Goal: Information Seeking & Learning: Understand process/instructions

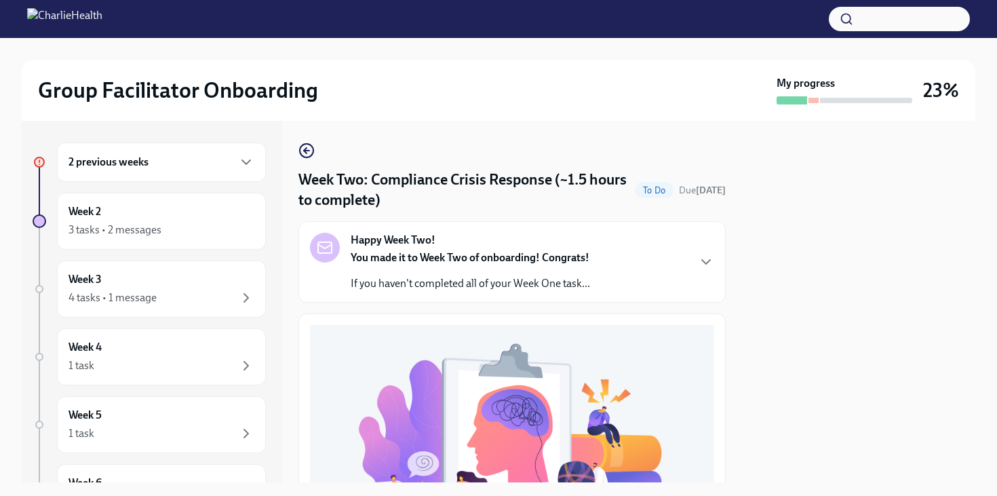
scroll to position [444, 0]
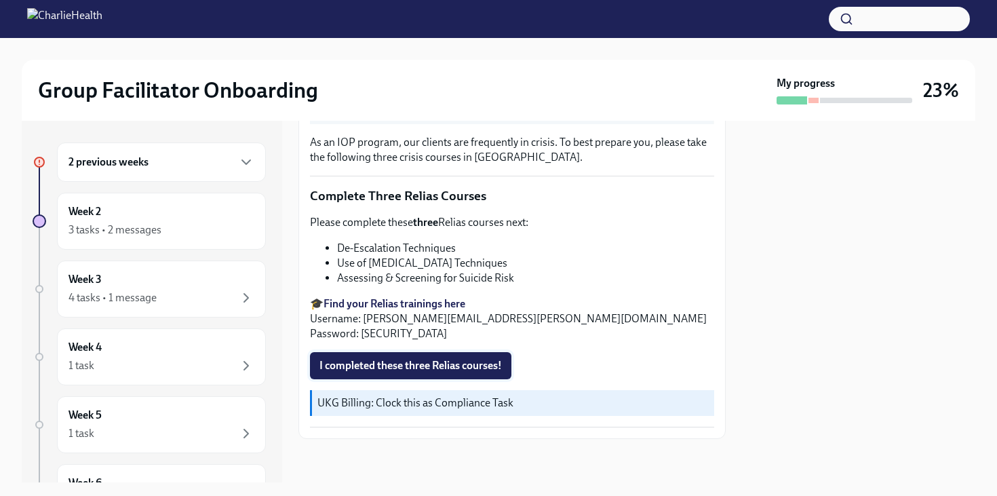
click at [380, 370] on span "I completed these three Relias courses!" at bounding box center [410, 366] width 182 height 14
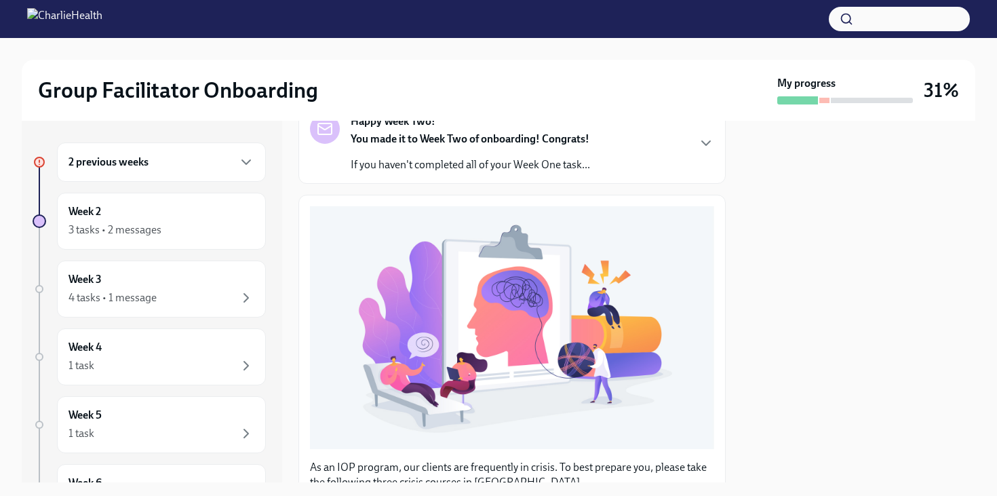
scroll to position [0, 0]
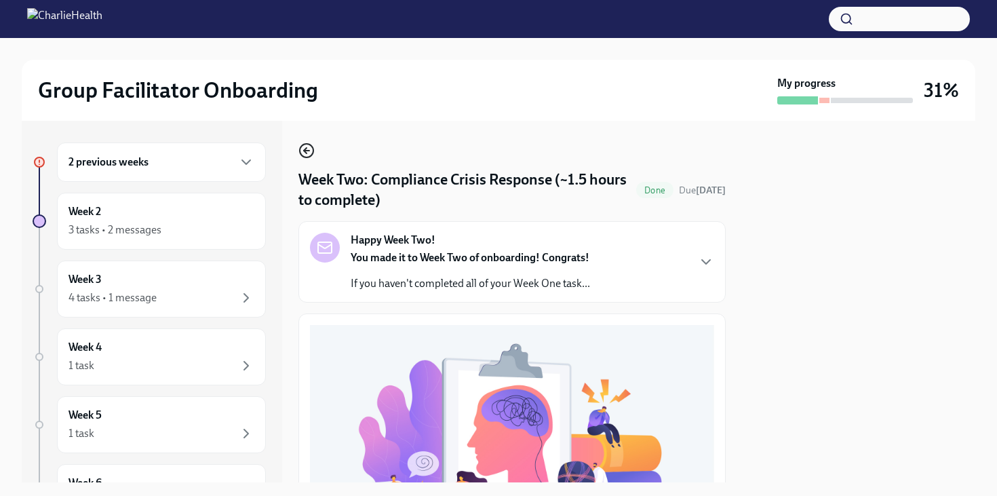
click at [307, 153] on icon "button" at bounding box center [306, 150] width 16 height 16
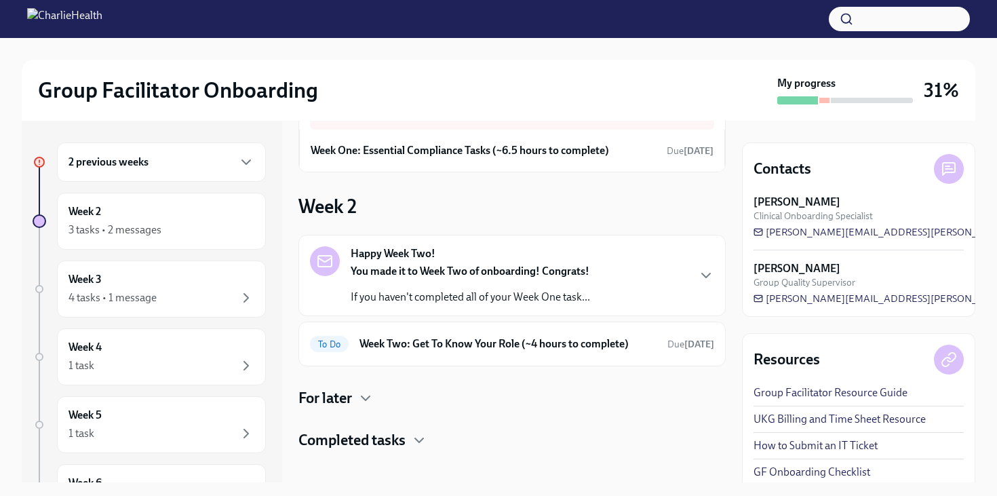
scroll to position [87, 0]
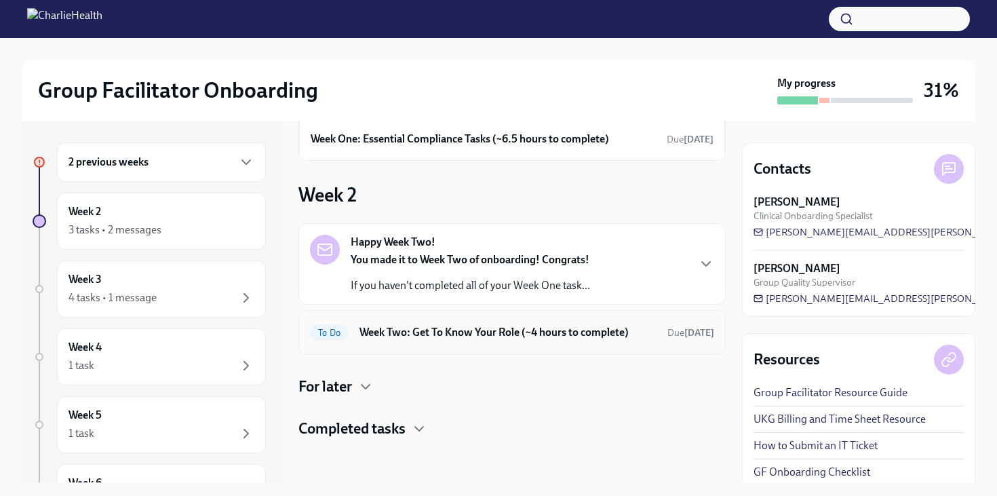
click at [412, 339] on h6 "Week Two: Get To Know Your Role (~4 hours to complete)" at bounding box center [507, 332] width 297 height 15
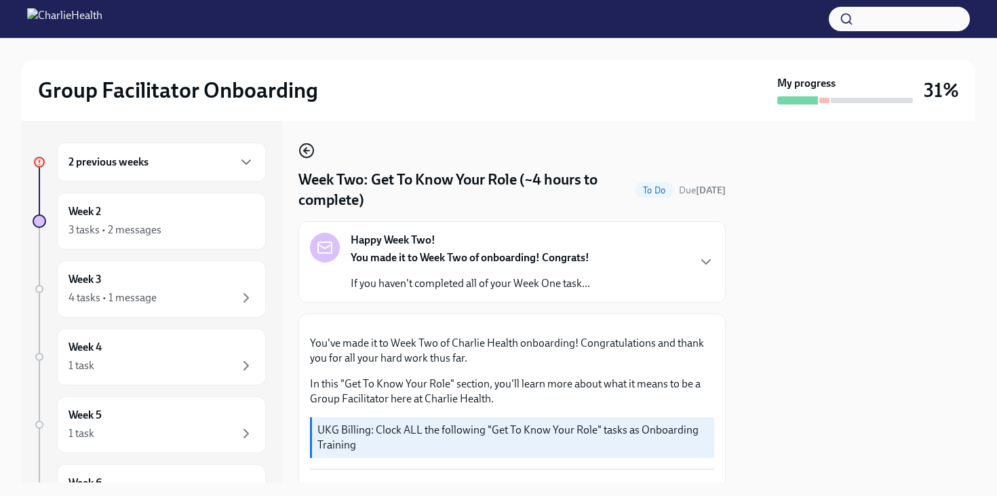
click at [306, 149] on icon "button" at bounding box center [305, 150] width 3 height 5
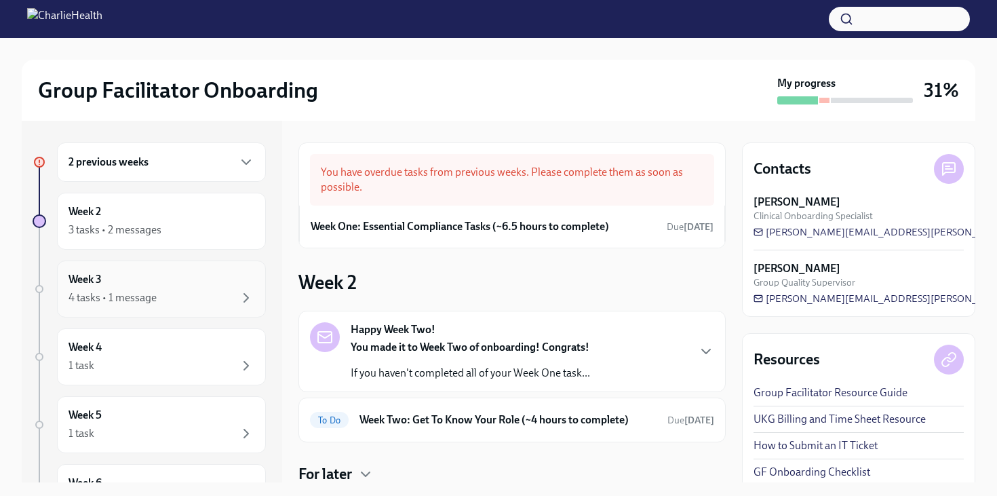
click at [210, 288] on div "Week 3 4 tasks • 1 message" at bounding box center [161, 289] width 186 height 34
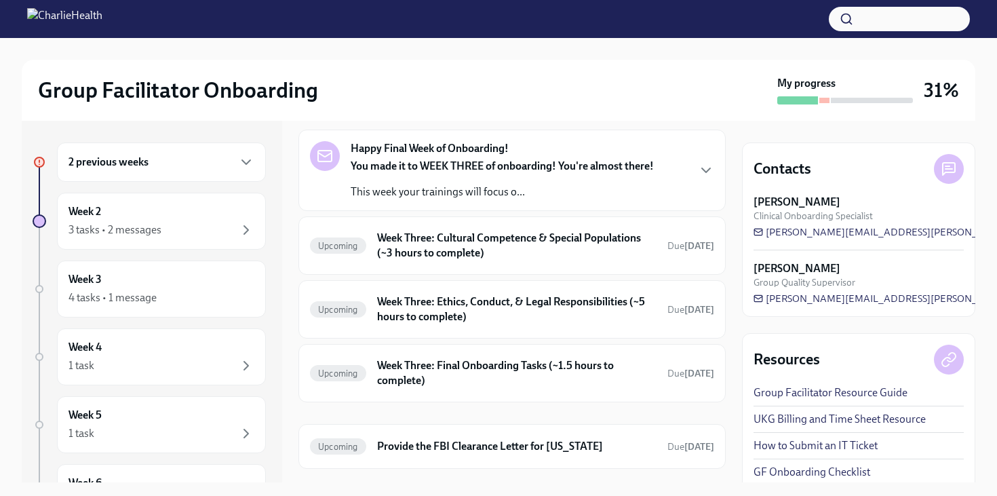
scroll to position [58, 0]
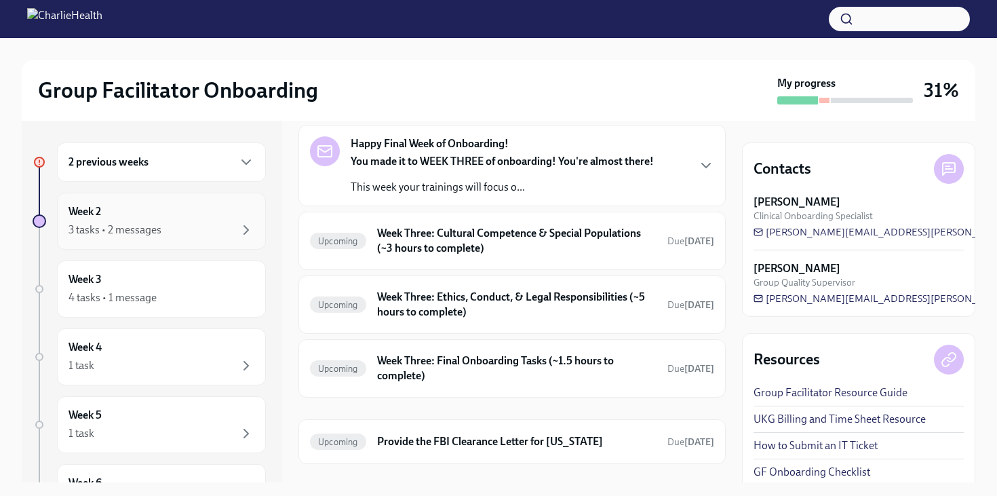
click at [170, 217] on div "Week 2 3 tasks • 2 messages" at bounding box center [161, 221] width 186 height 34
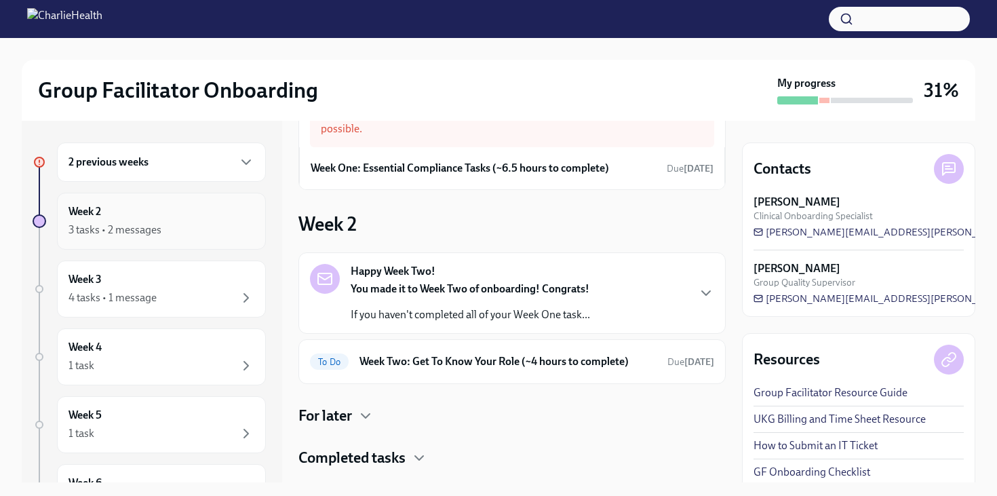
scroll to position [87, 0]
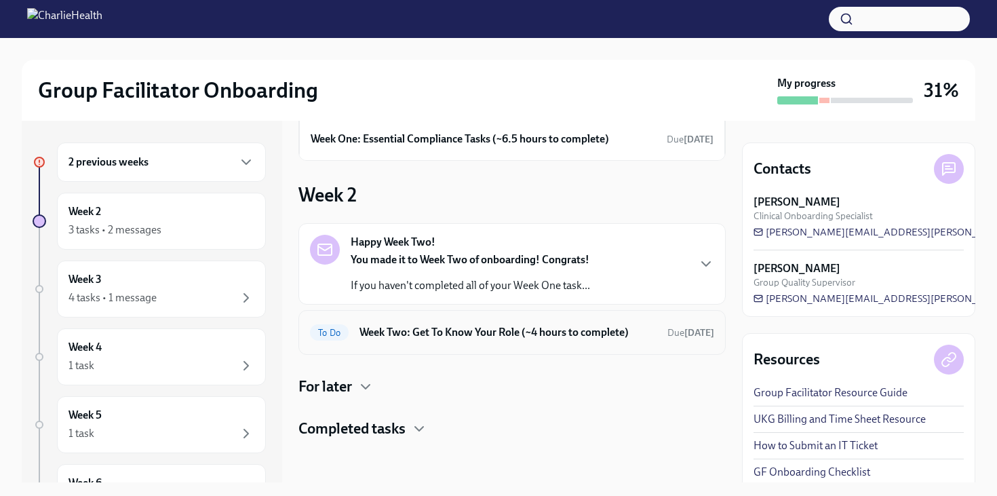
click at [441, 328] on h6 "Week Two: Get To Know Your Role (~4 hours to complete)" at bounding box center [507, 332] width 297 height 15
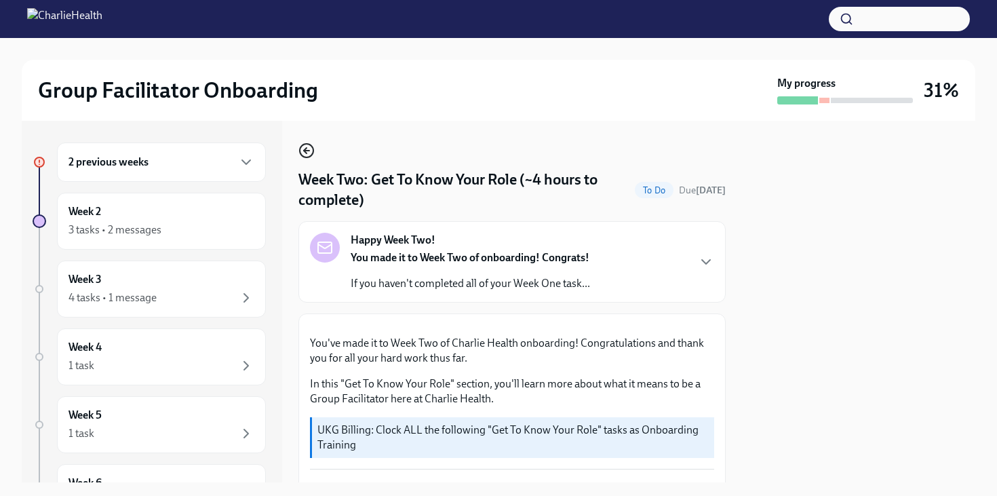
click at [302, 152] on icon "button" at bounding box center [306, 150] width 16 height 16
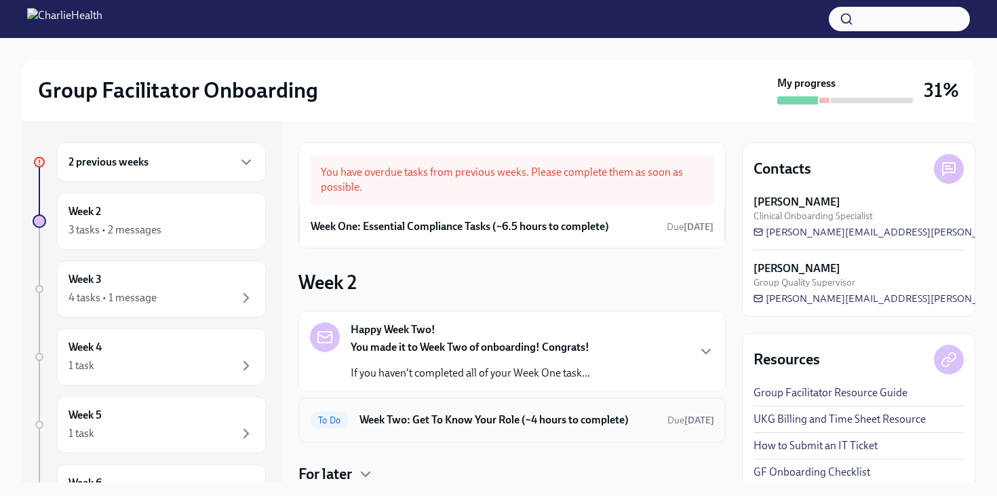
scroll to position [87, 0]
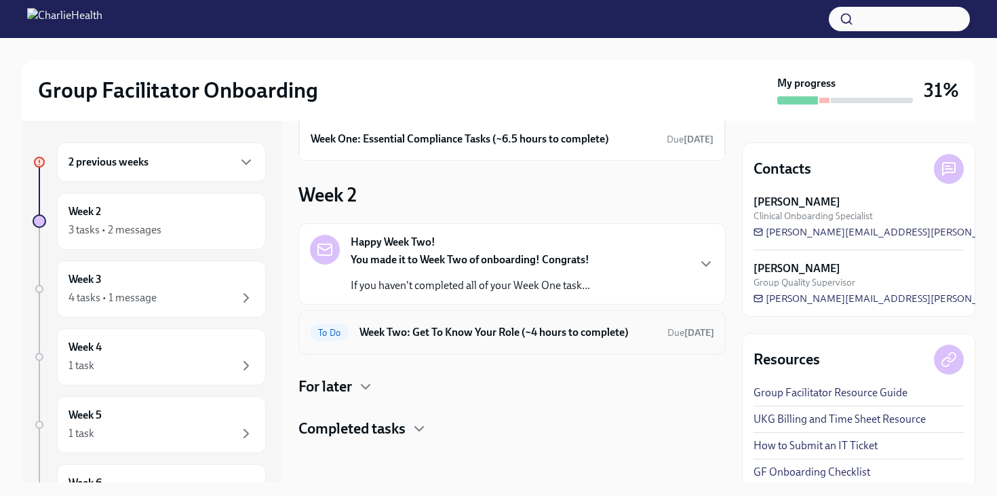
click at [470, 334] on h6 "Week Two: Get To Know Your Role (~4 hours to complete)" at bounding box center [507, 332] width 297 height 15
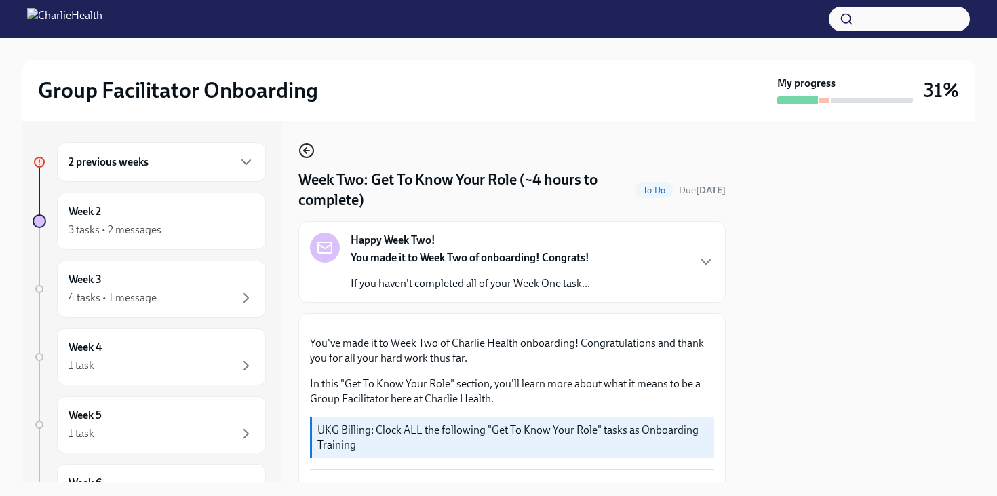
click at [302, 149] on icon "button" at bounding box center [306, 150] width 16 height 16
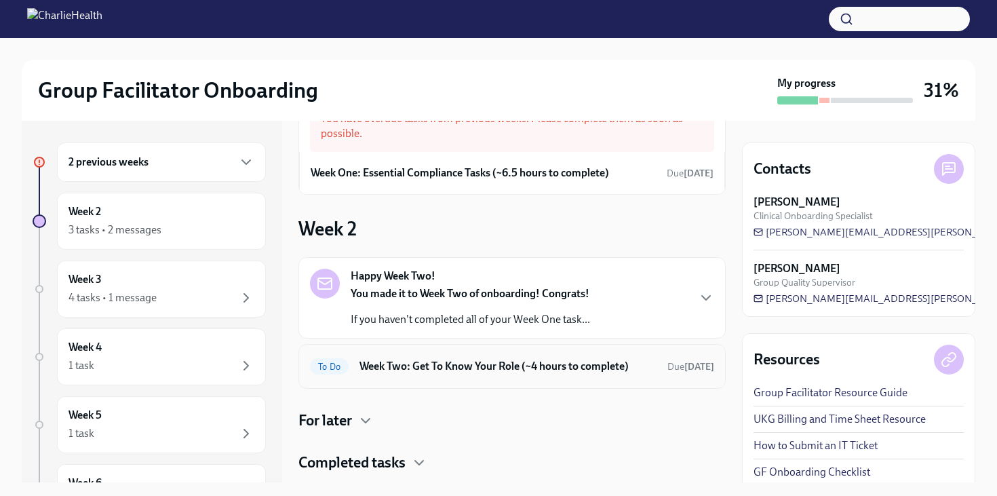
scroll to position [87, 0]
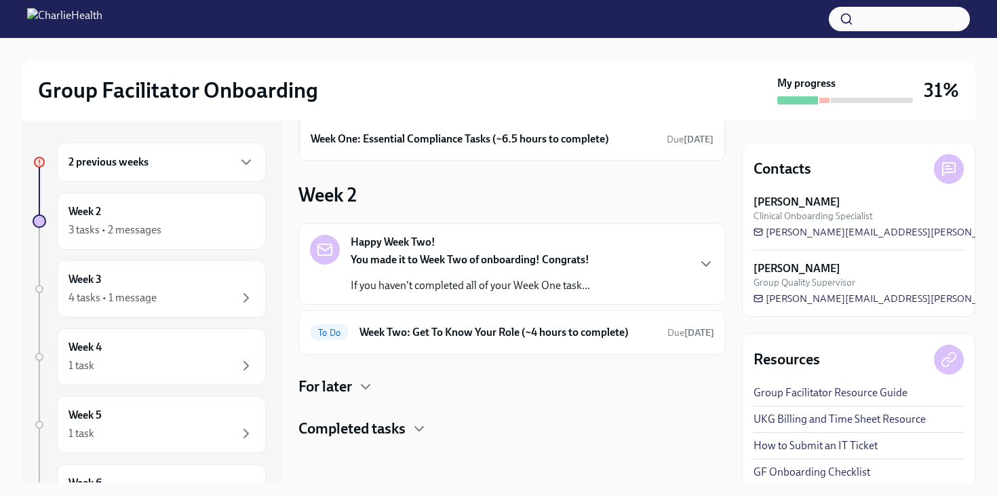
click at [346, 387] on h4 "For later" at bounding box center [325, 386] width 54 height 20
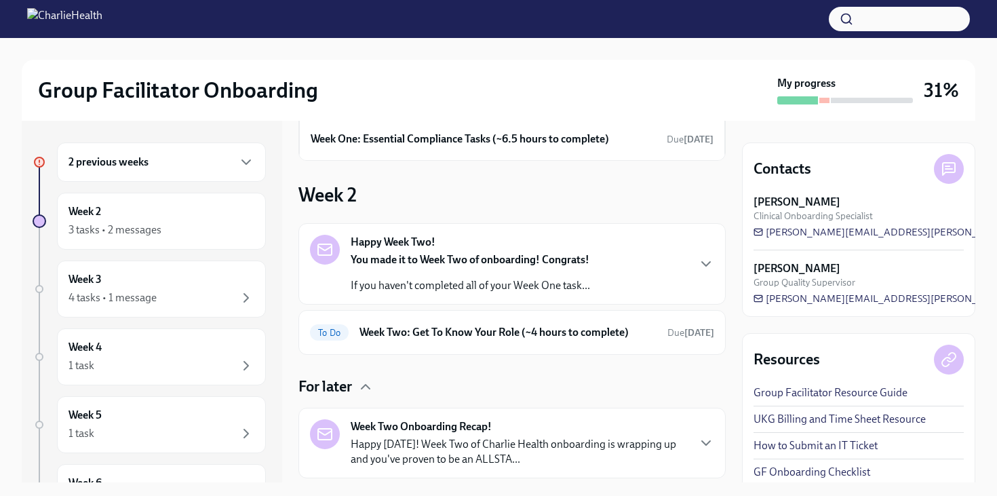
scroll to position [169, 0]
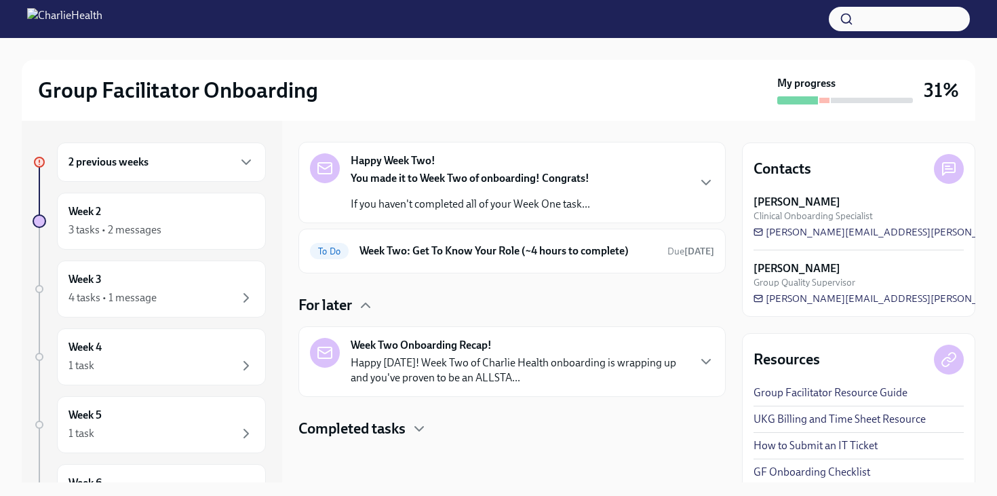
click at [376, 426] on h4 "Completed tasks" at bounding box center [351, 428] width 107 height 20
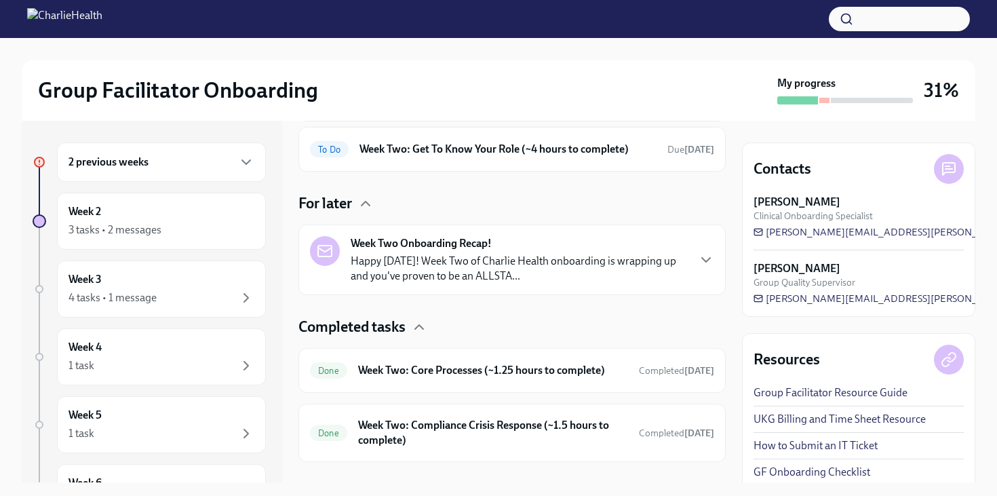
scroll to position [294, 0]
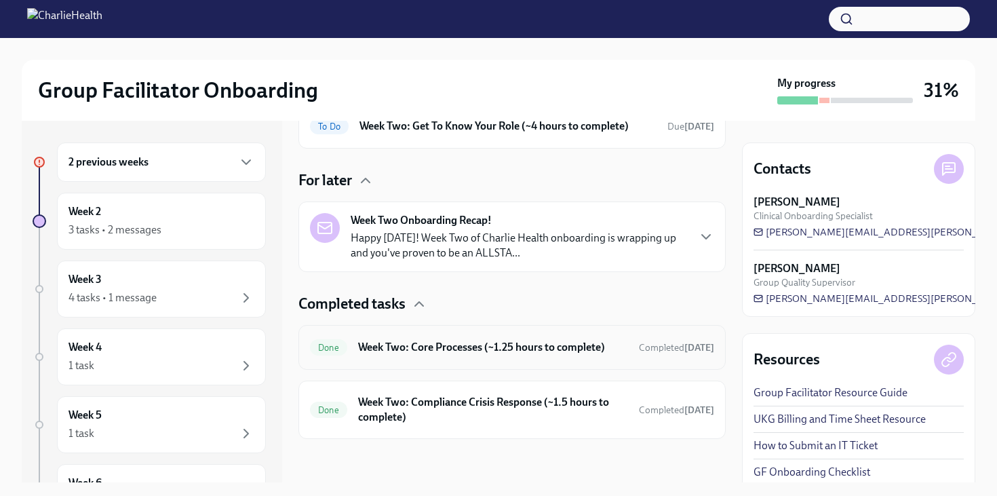
click at [388, 346] on h6 "Week Two: Core Processes (~1.25 hours to complete)" at bounding box center [493, 347] width 270 height 15
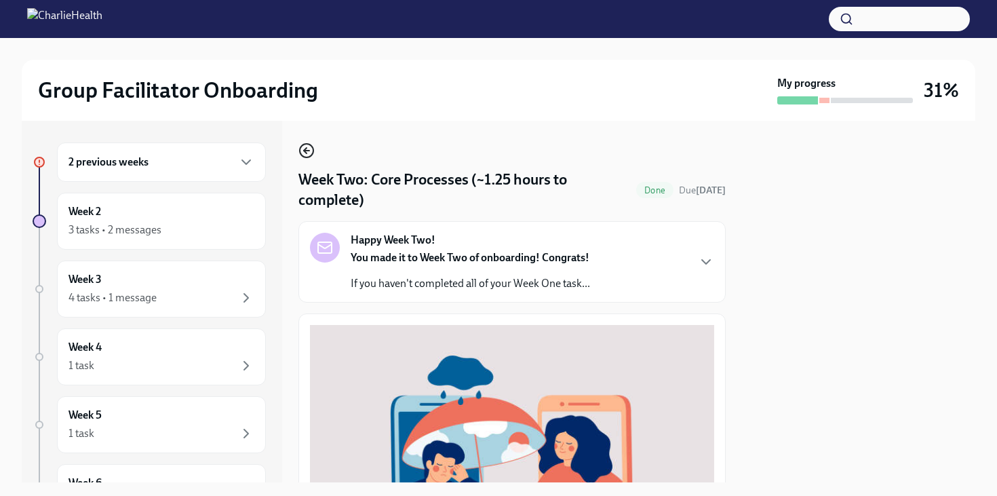
click at [308, 144] on circle "button" at bounding box center [307, 151] width 14 height 14
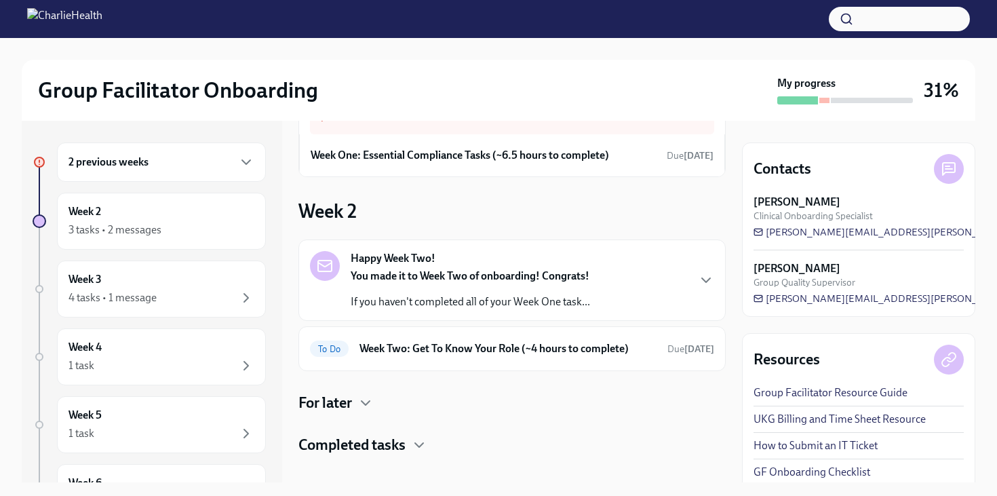
scroll to position [87, 0]
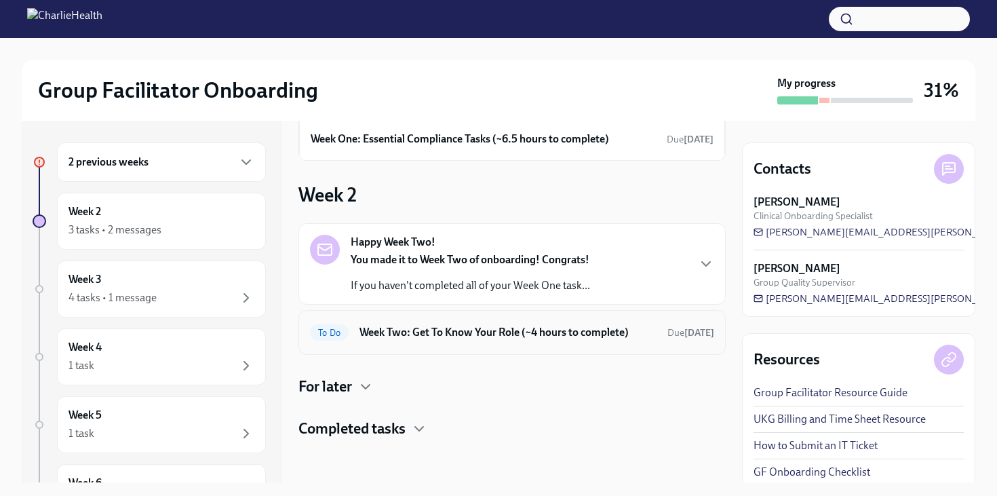
click at [454, 321] on div "To Do Week Two: Get To Know Your Role (~4 hours to complete) Due [DATE]" at bounding box center [512, 332] width 404 height 22
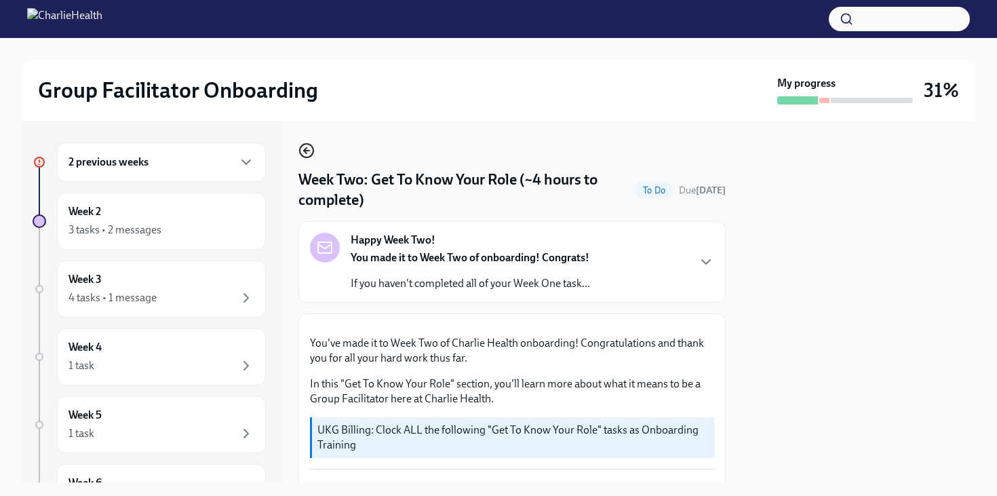
click at [306, 154] on icon "button" at bounding box center [306, 150] width 16 height 16
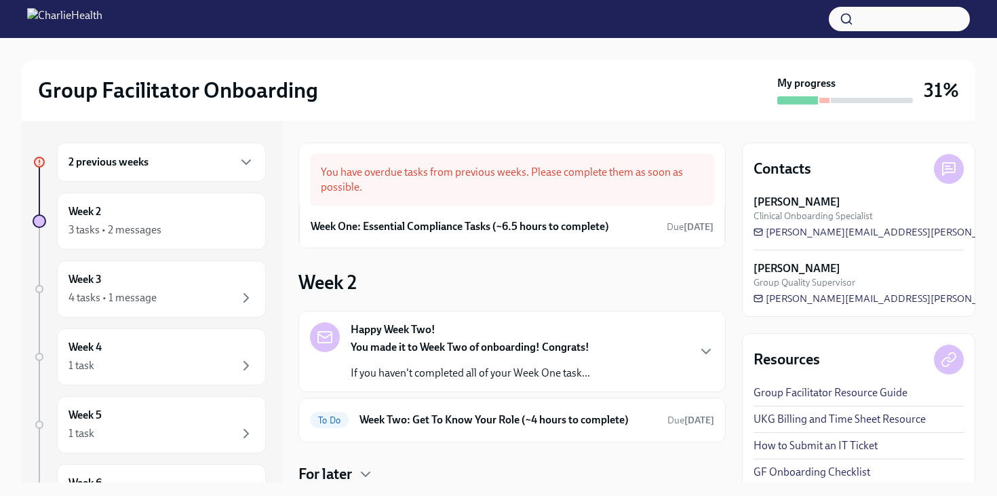
scroll to position [87, 0]
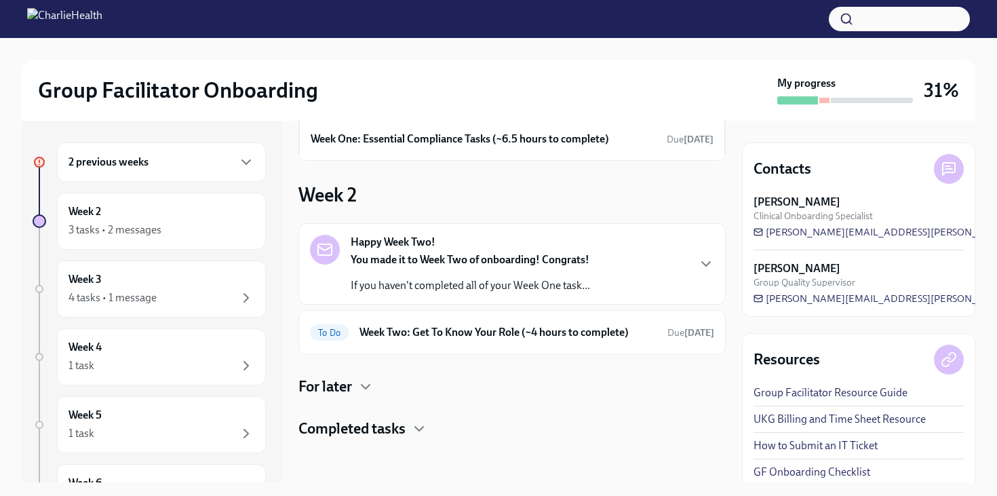
click at [337, 425] on h4 "Completed tasks" at bounding box center [351, 428] width 107 height 20
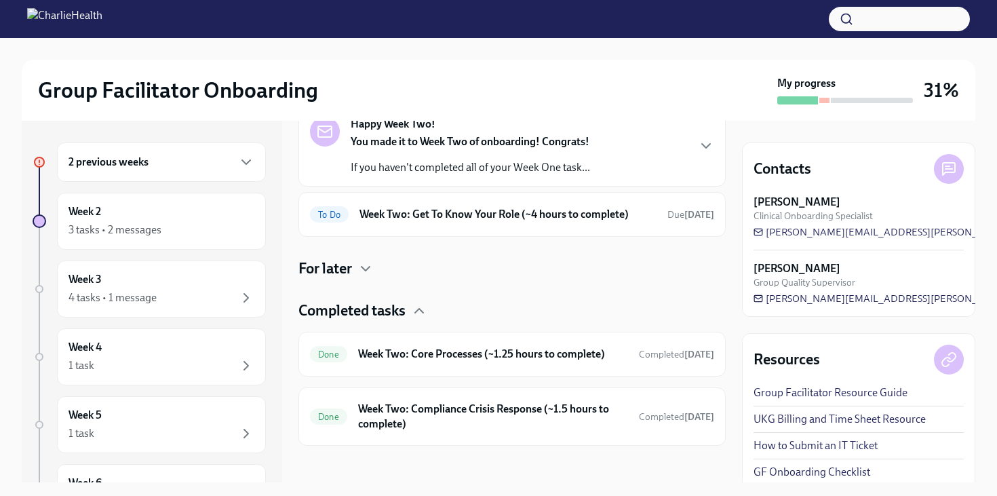
scroll to position [212, 0]
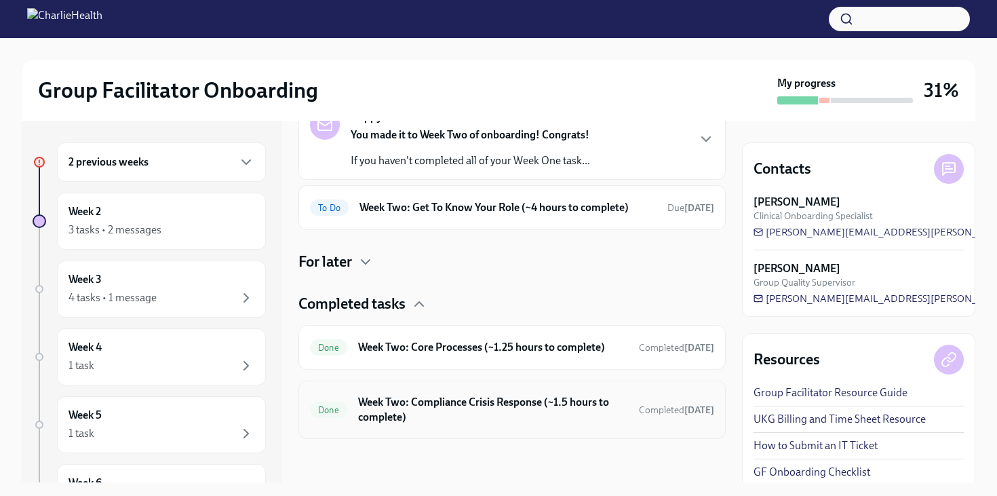
click at [393, 406] on h6 "Week Two: Compliance Crisis Response (~1.5 hours to complete)" at bounding box center [493, 410] width 270 height 30
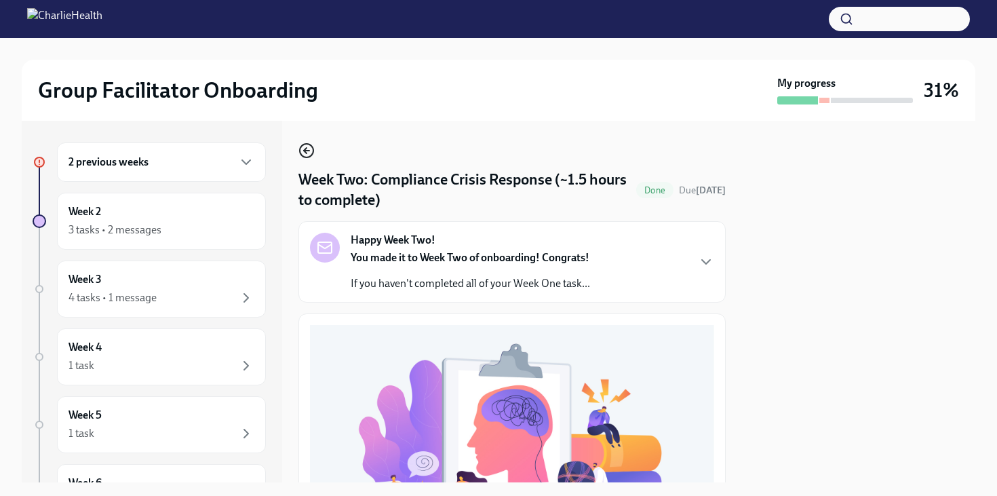
click at [303, 149] on icon "button" at bounding box center [306, 150] width 16 height 16
